Goal: Task Accomplishment & Management: Use online tool/utility

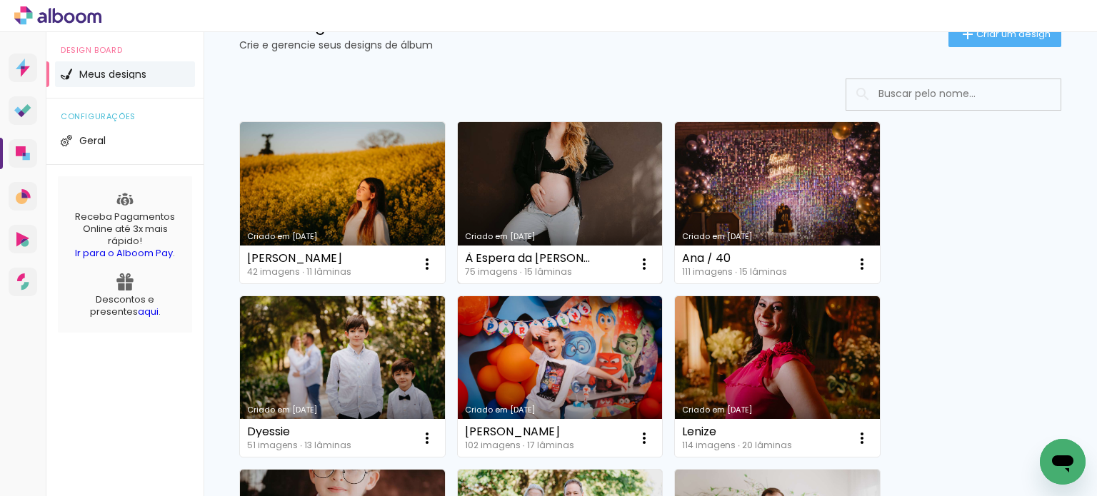
scroll to position [71, 0]
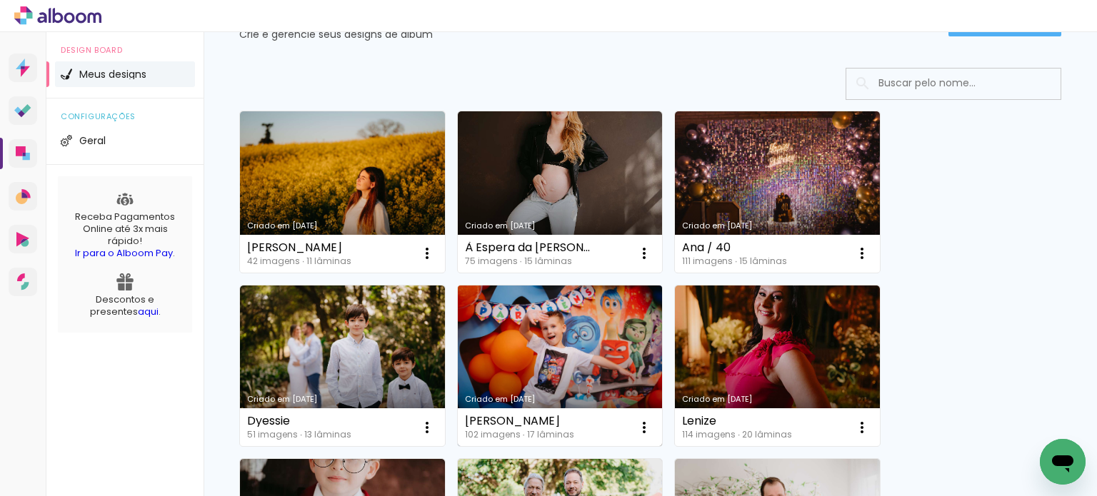
click at [575, 361] on link "Criado em [DATE]" at bounding box center [560, 366] width 205 height 161
